Goal: Information Seeking & Learning: Learn about a topic

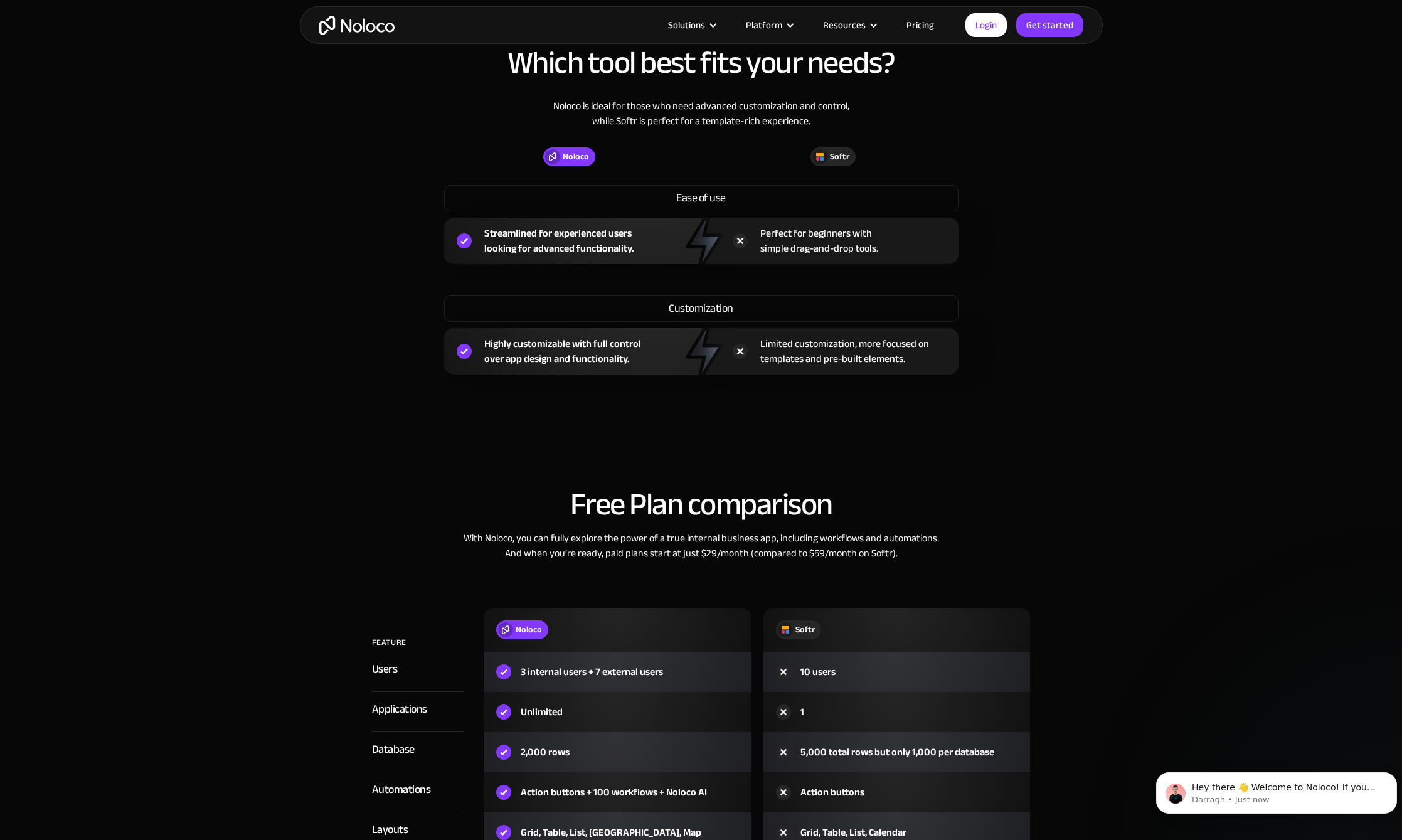
scroll to position [1129, 0]
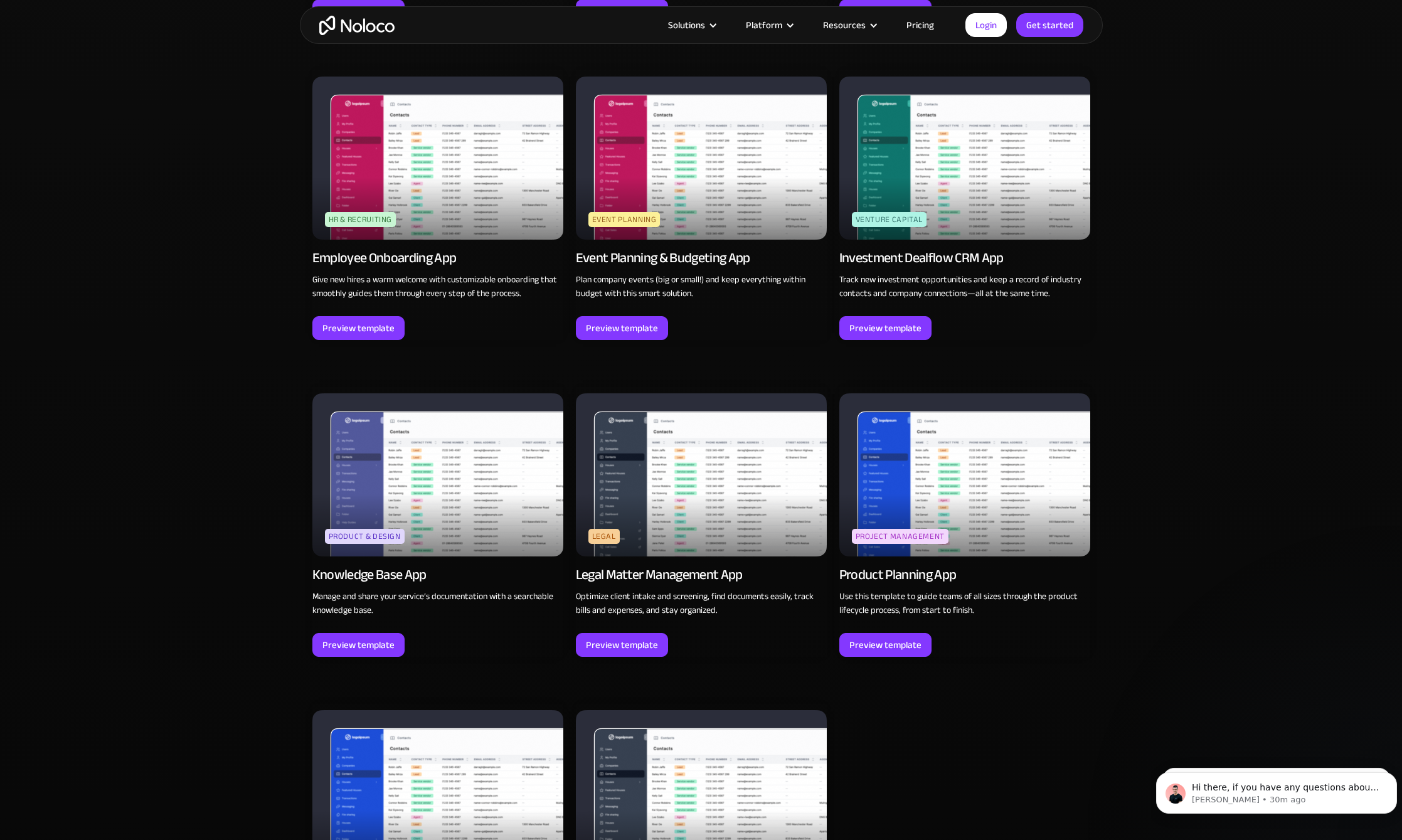
scroll to position [3386, 0]
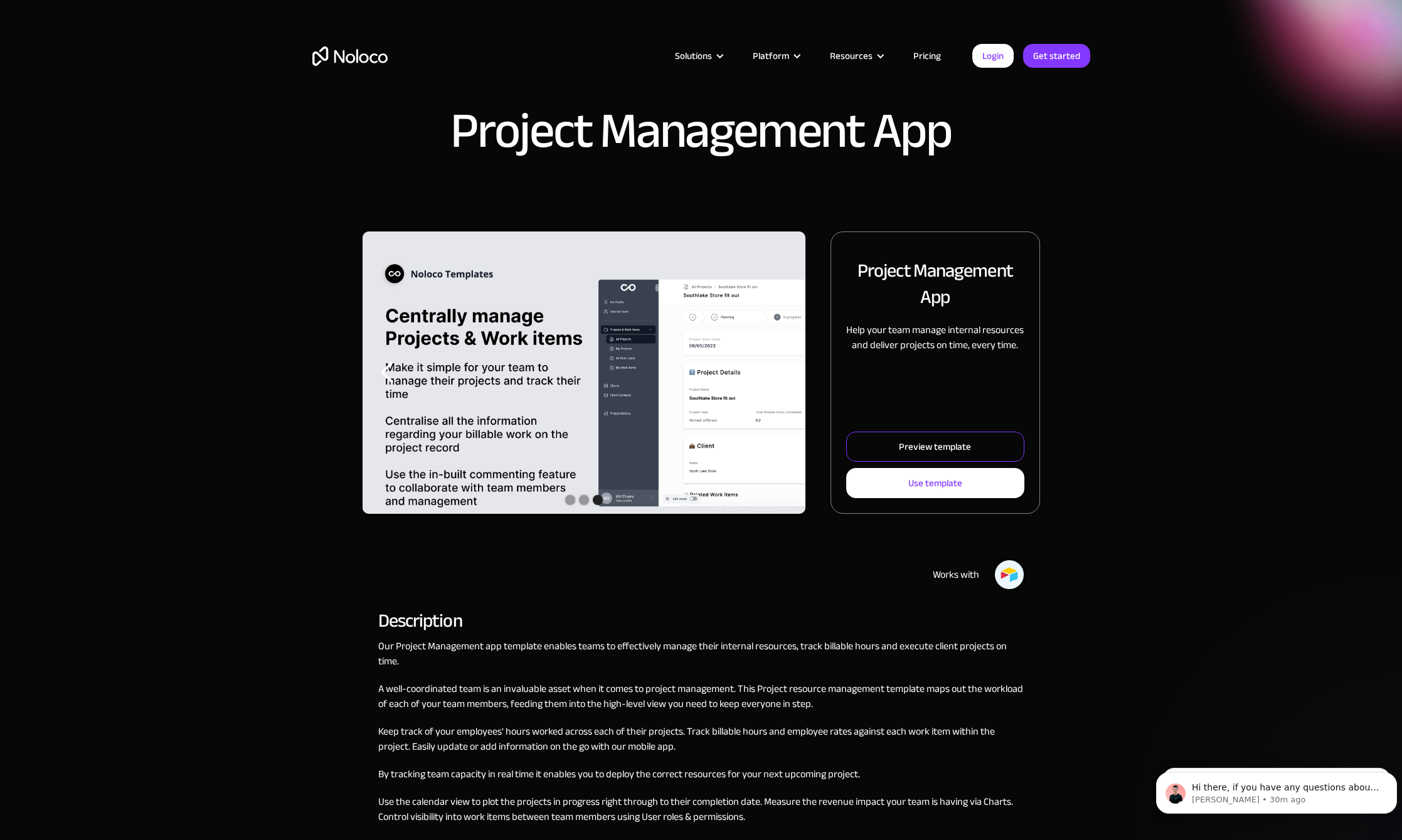
click at [959, 441] on div "Preview template" at bounding box center [935, 446] width 72 height 16
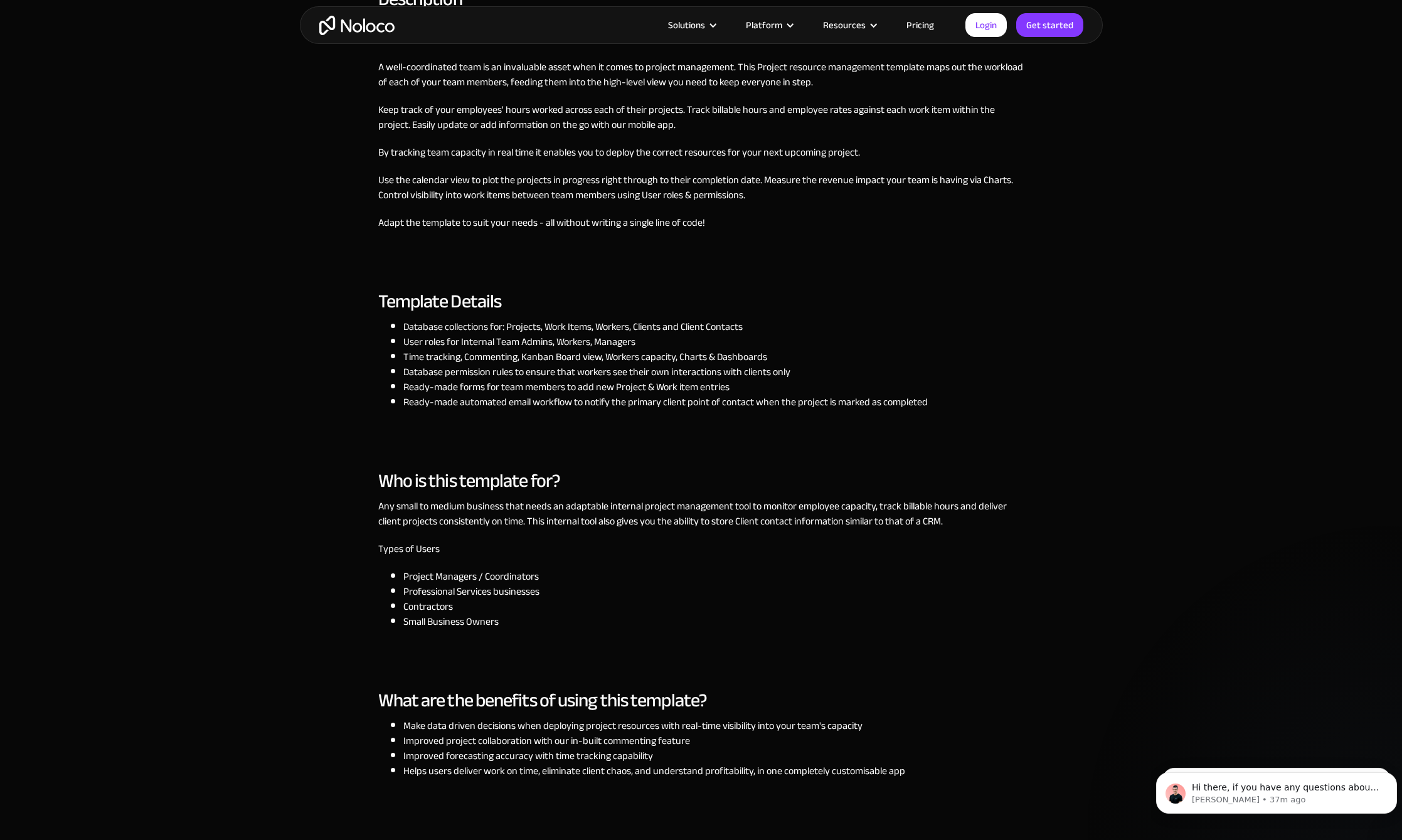
scroll to position [815, 0]
